Goal: Task Accomplishment & Management: Use online tool/utility

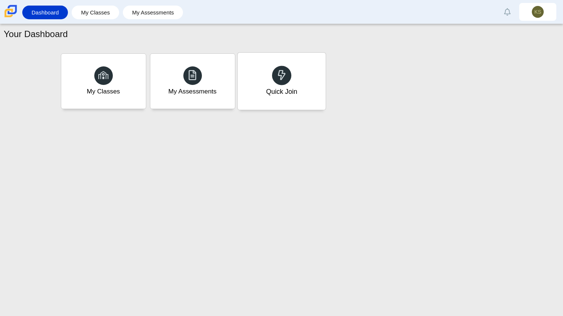
click at [290, 79] on div at bounding box center [281, 75] width 19 height 19
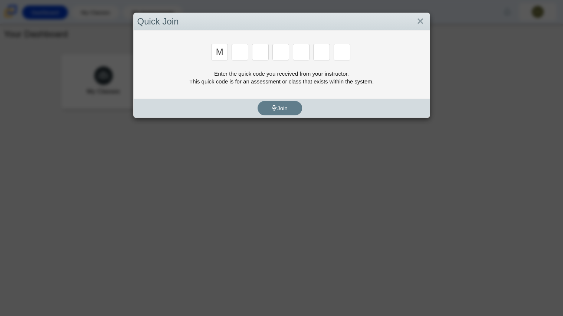
type input "m"
type input "7"
type input "e"
type input "3"
type input "e"
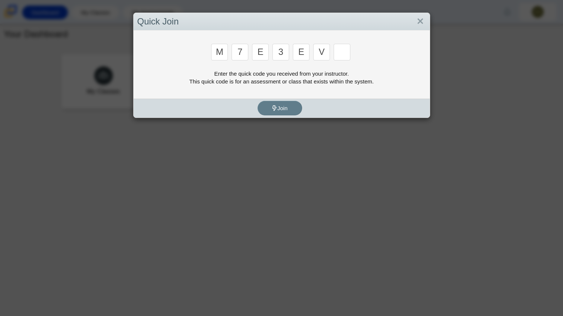
type input "v"
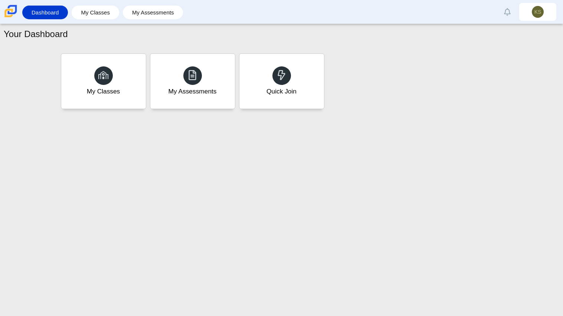
type input "w"
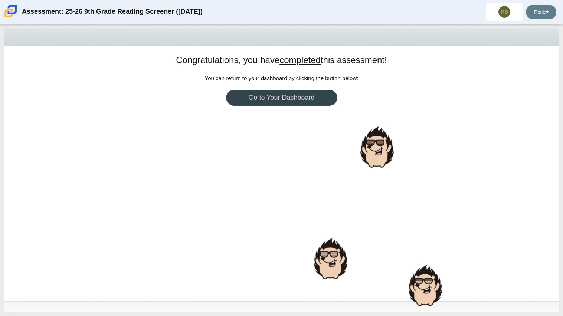
click at [316, 100] on link "Go to Your Dashboard" at bounding box center [281, 98] width 111 height 16
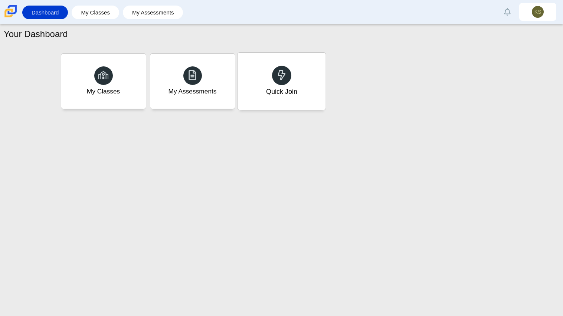
click at [293, 101] on div "Quick Join" at bounding box center [282, 81] width 88 height 57
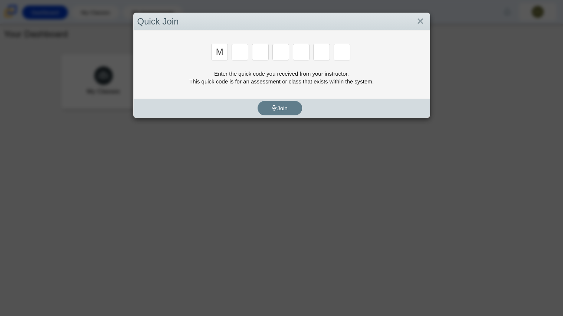
type input "m"
type input "7"
type input "e"
type input "3"
type input "e"
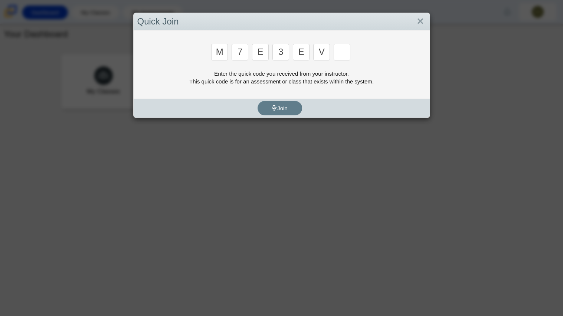
type input "v"
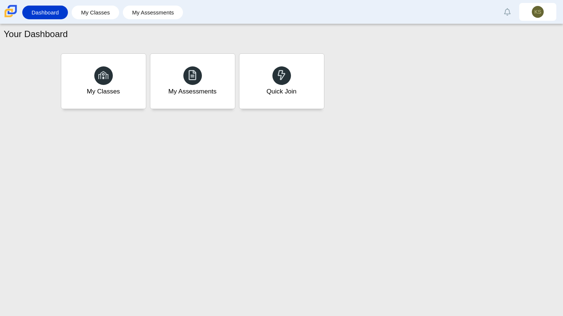
type input "w"
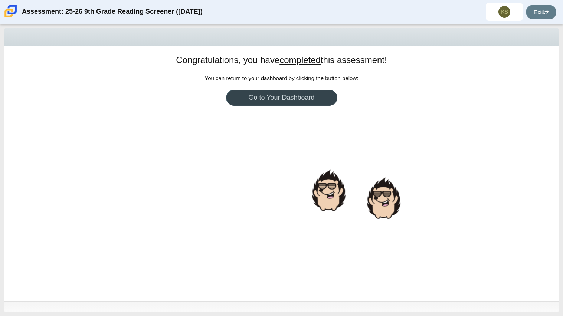
click at [298, 101] on link "Go to Your Dashboard" at bounding box center [281, 98] width 111 height 16
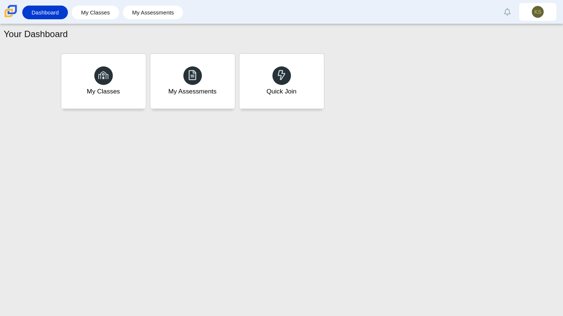
click at [298, 101] on div "Quick Join" at bounding box center [282, 81] width 85 height 55
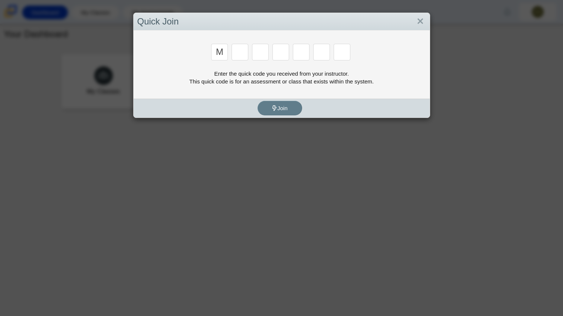
type input "m"
click at [426, 21] on link "Close" at bounding box center [421, 21] width 12 height 13
